Goal: Transaction & Acquisition: Purchase product/service

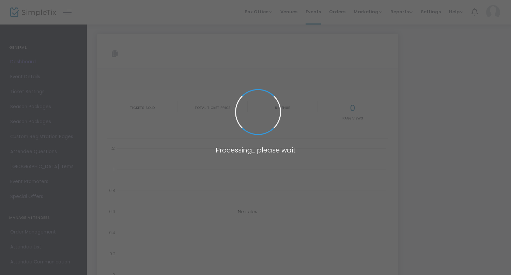
type input "[URL][DOMAIN_NAME]"
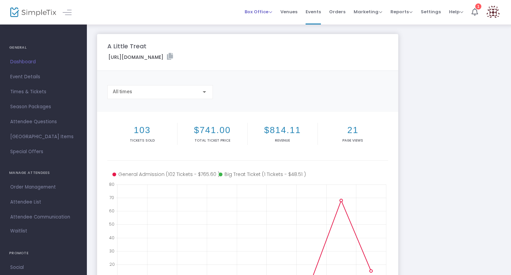
click at [259, 12] on span "Box Office" at bounding box center [259, 12] width 28 height 6
click at [265, 27] on li "Sell Tickets" at bounding box center [269, 22] width 49 height 13
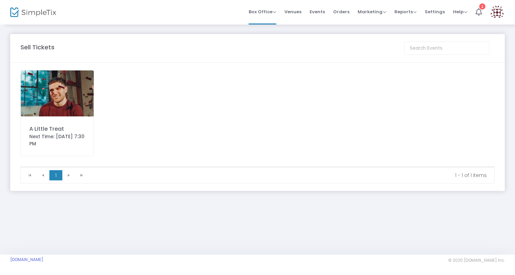
click at [26, 113] on img at bounding box center [57, 94] width 73 height 46
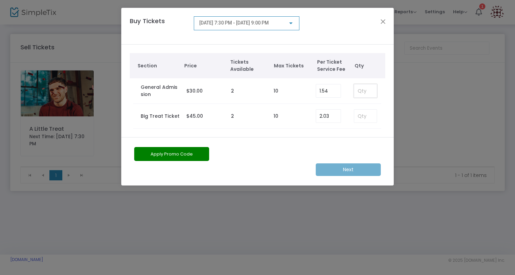
click at [358, 94] on input at bounding box center [365, 91] width 22 height 13
type input "1"
click at [177, 154] on button "Apply Promo Code" at bounding box center [171, 154] width 75 height 14
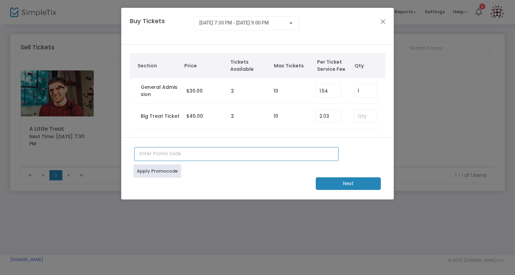
click at [180, 158] on input "text" at bounding box center [236, 154] width 204 height 14
type input "JUNTO100"
click at [154, 175] on link "Apply Promocode" at bounding box center [158, 171] width 48 height 13
click at [343, 180] on m-button "Next" at bounding box center [348, 184] width 65 height 13
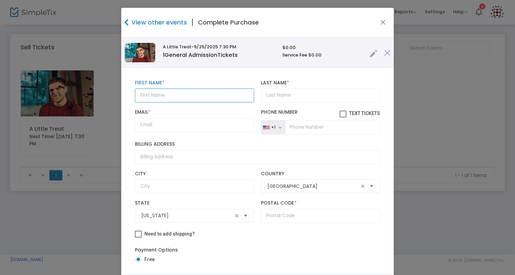
click at [217, 90] on input "text" at bounding box center [194, 96] width 119 height 14
type input "[PERSON_NAME]"
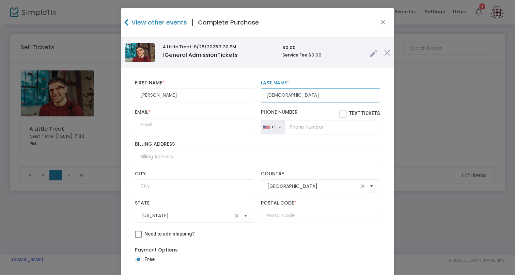
type input "[DEMOGRAPHIC_DATA]"
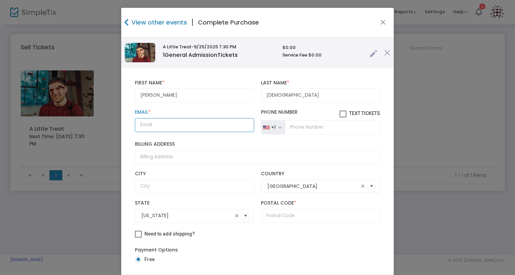
click at [168, 130] on input "Email *" at bounding box center [194, 125] width 119 height 14
paste input "[EMAIL_ADDRESS][DOMAIN_NAME]"
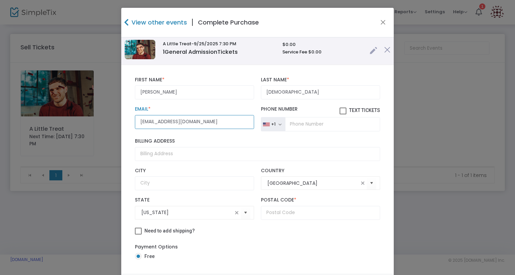
type input "[EMAIL_ADDRESS][DOMAIN_NAME]"
click at [284, 217] on input "text" at bounding box center [320, 213] width 119 height 14
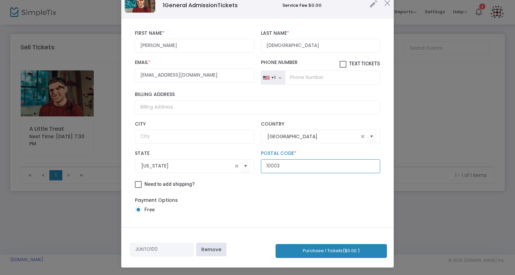
type input "10003"
click at [328, 248] on button "Purchase 1 Tickets ($0.00 )" at bounding box center [331, 251] width 111 height 14
